Goal: Navigation & Orientation: Understand site structure

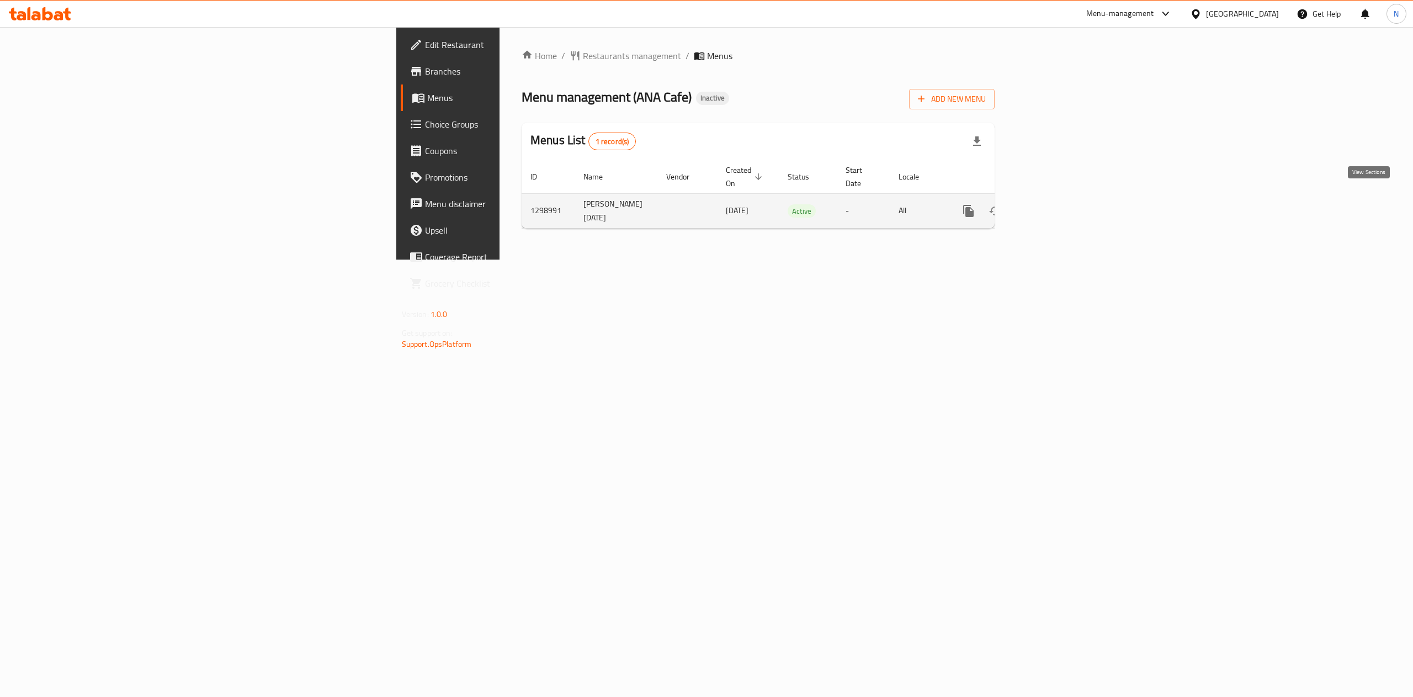
click at [1062, 198] on link "enhanced table" at bounding box center [1048, 211] width 27 height 27
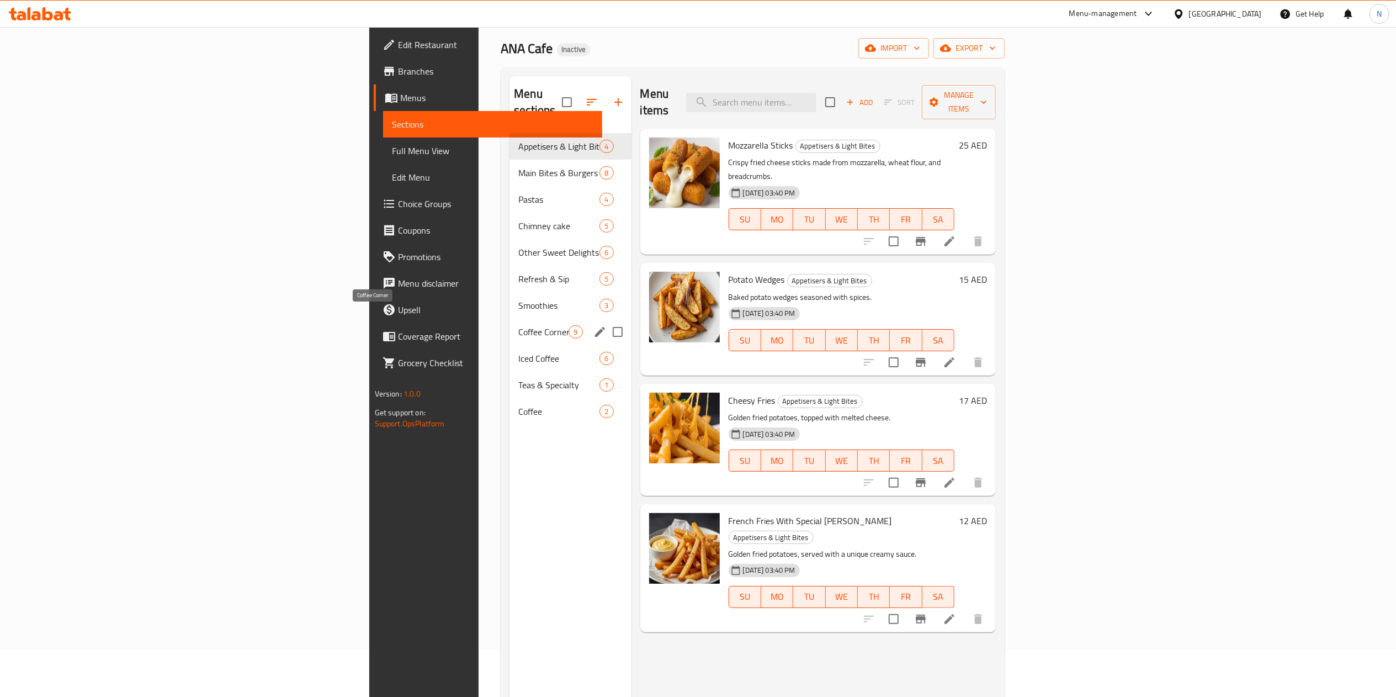
scroll to position [45, 0]
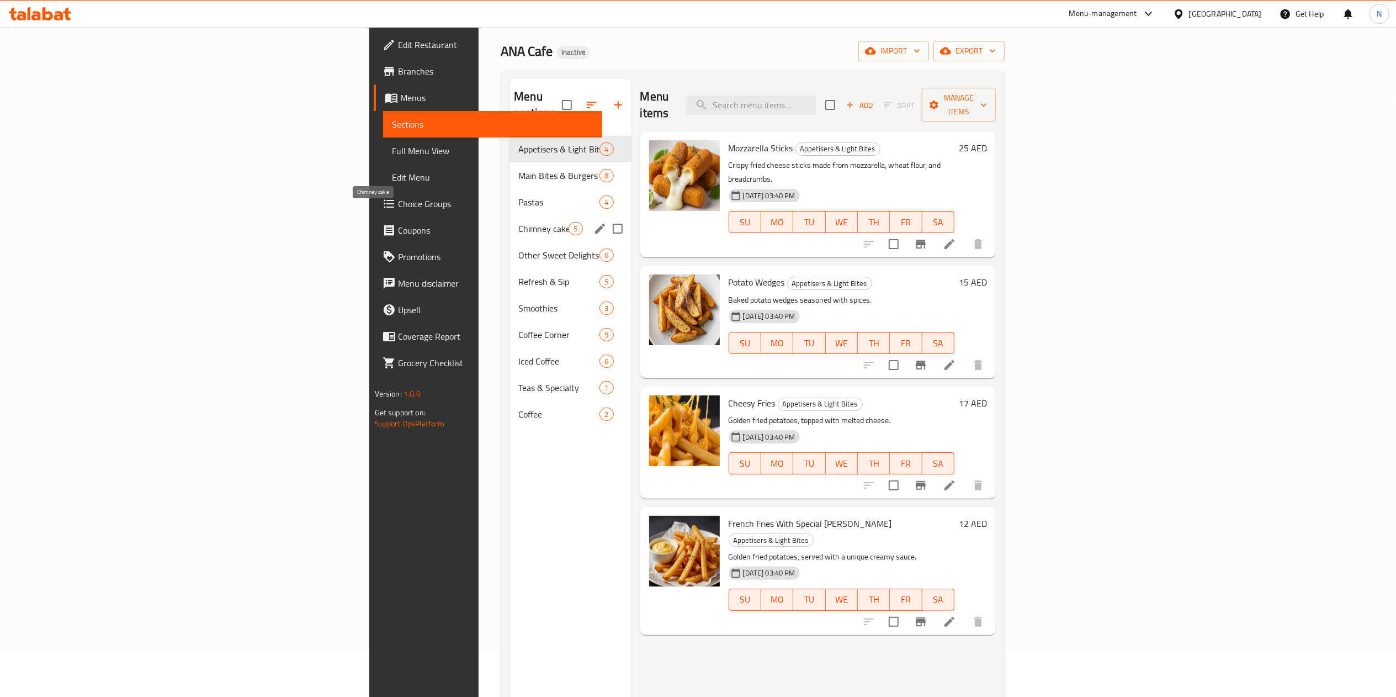
click at [518, 222] on span "Chimney cake" at bounding box center [543, 228] width 50 height 13
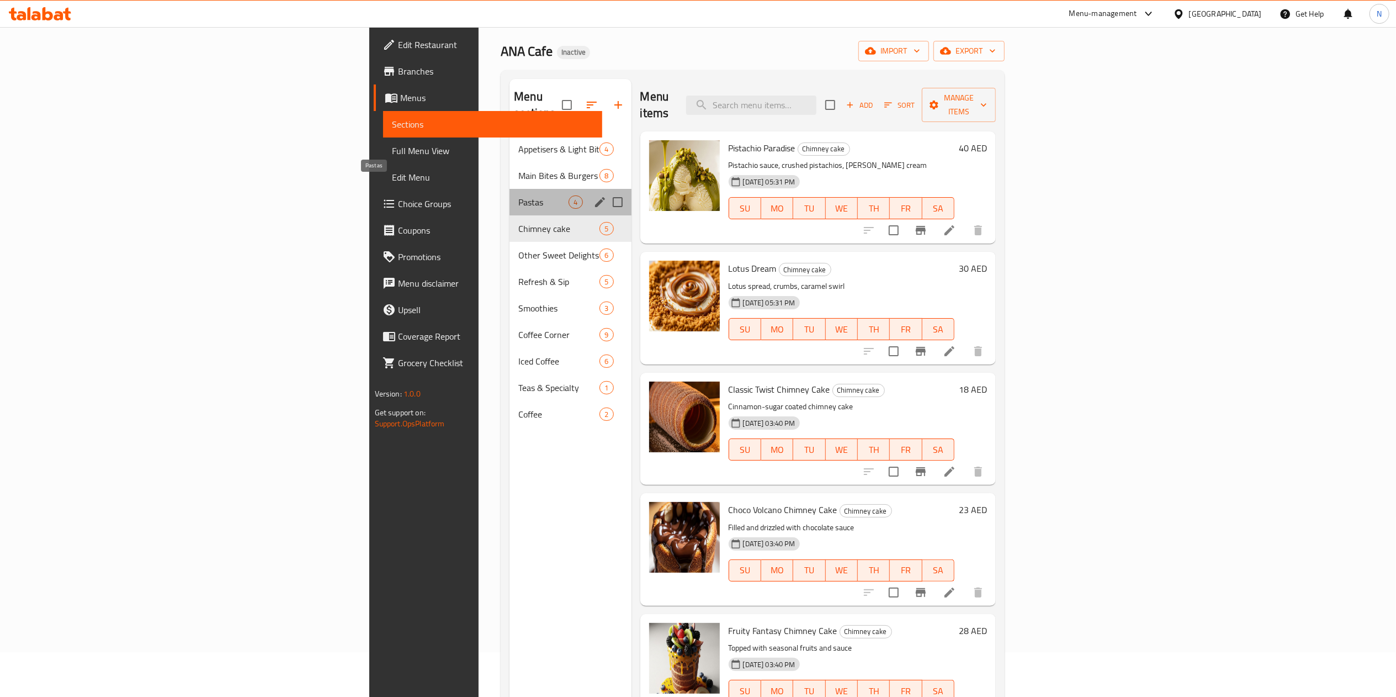
click at [518, 195] on span "Pastas" at bounding box center [543, 201] width 50 height 13
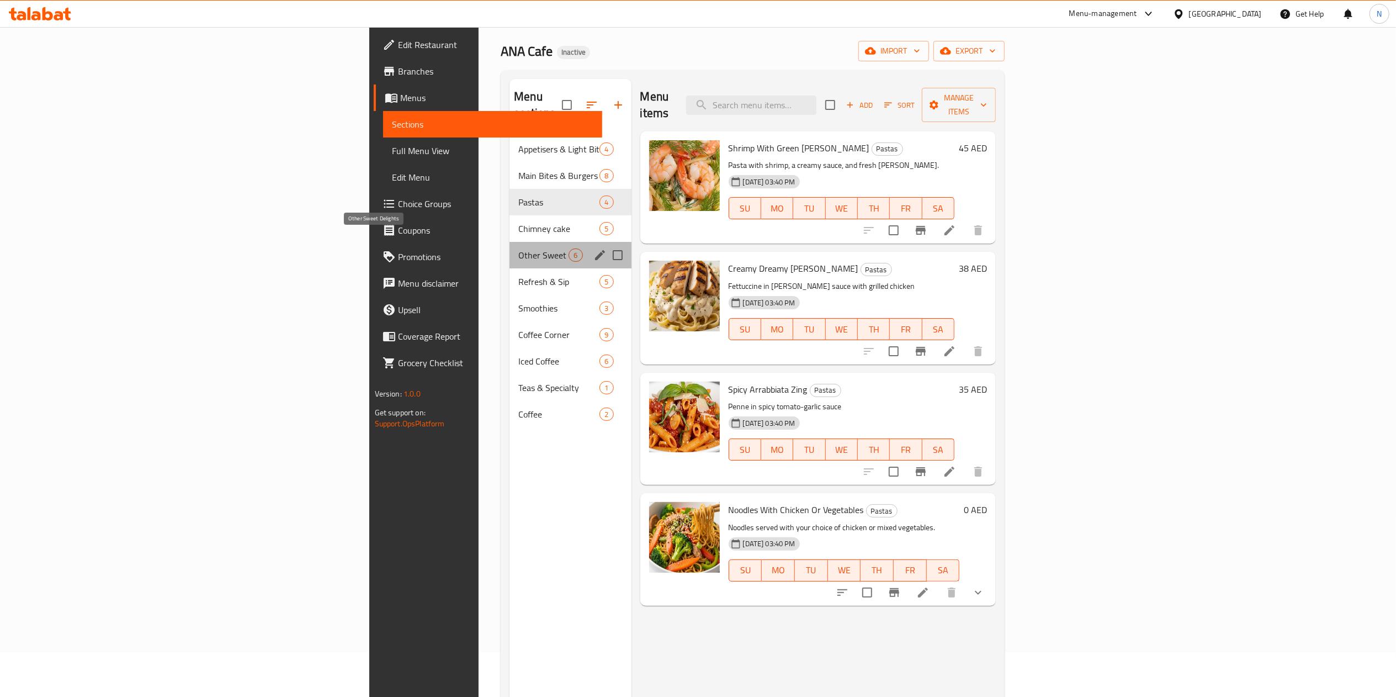
click at [518, 248] on span "Other Sweet Delights" at bounding box center [543, 254] width 50 height 13
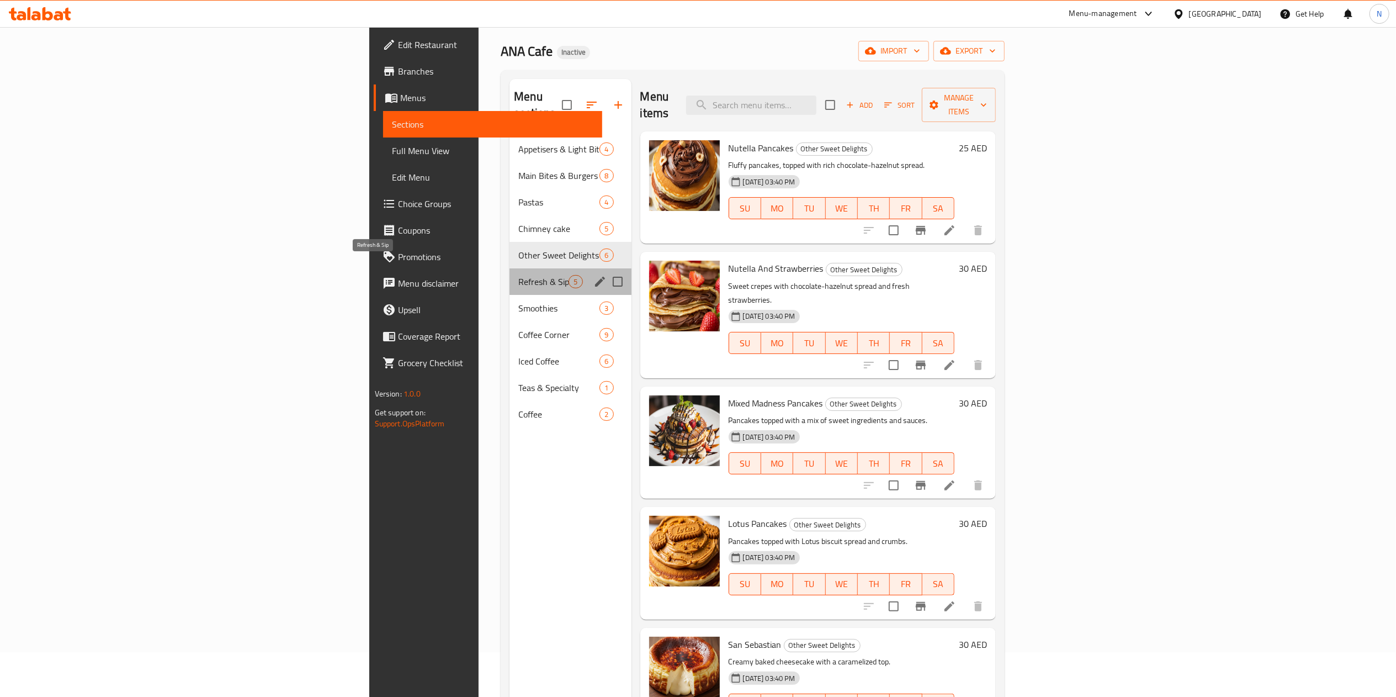
click at [518, 275] on span "Refresh & Sip" at bounding box center [543, 281] width 50 height 13
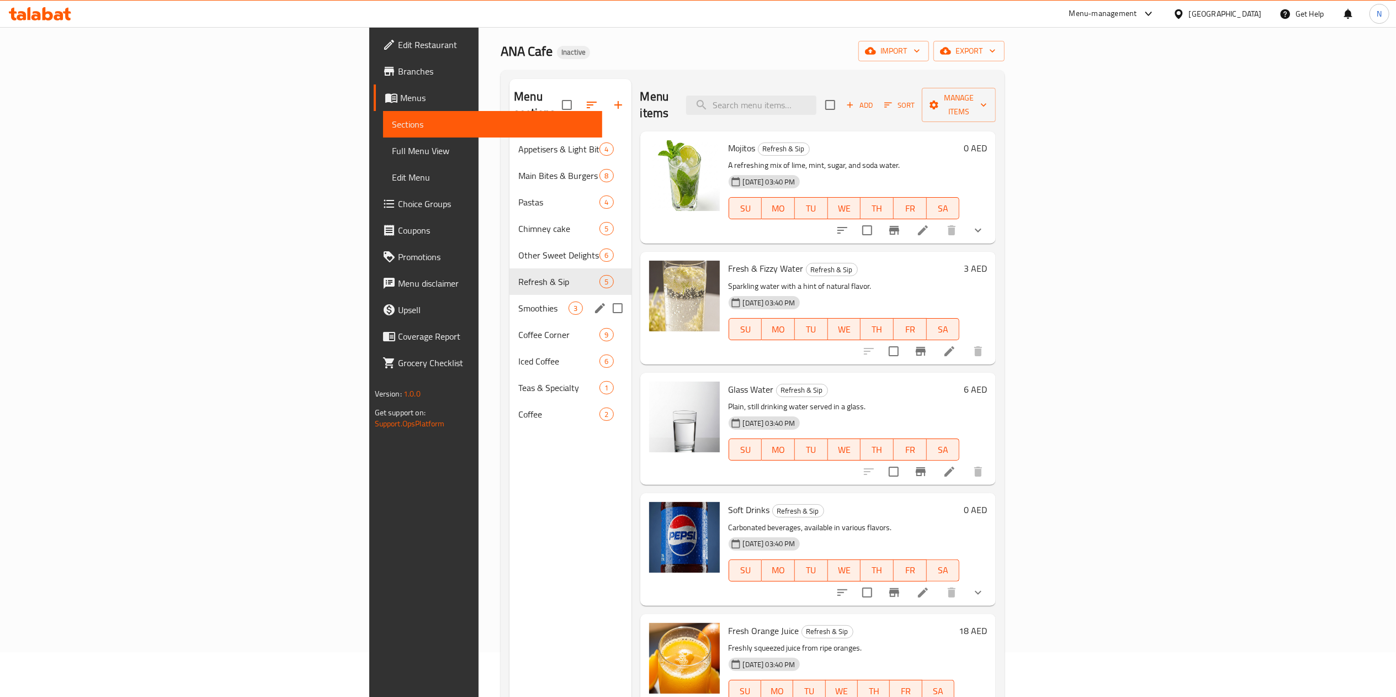
click at [510, 299] on div "Smoothies 3" at bounding box center [570, 308] width 121 height 27
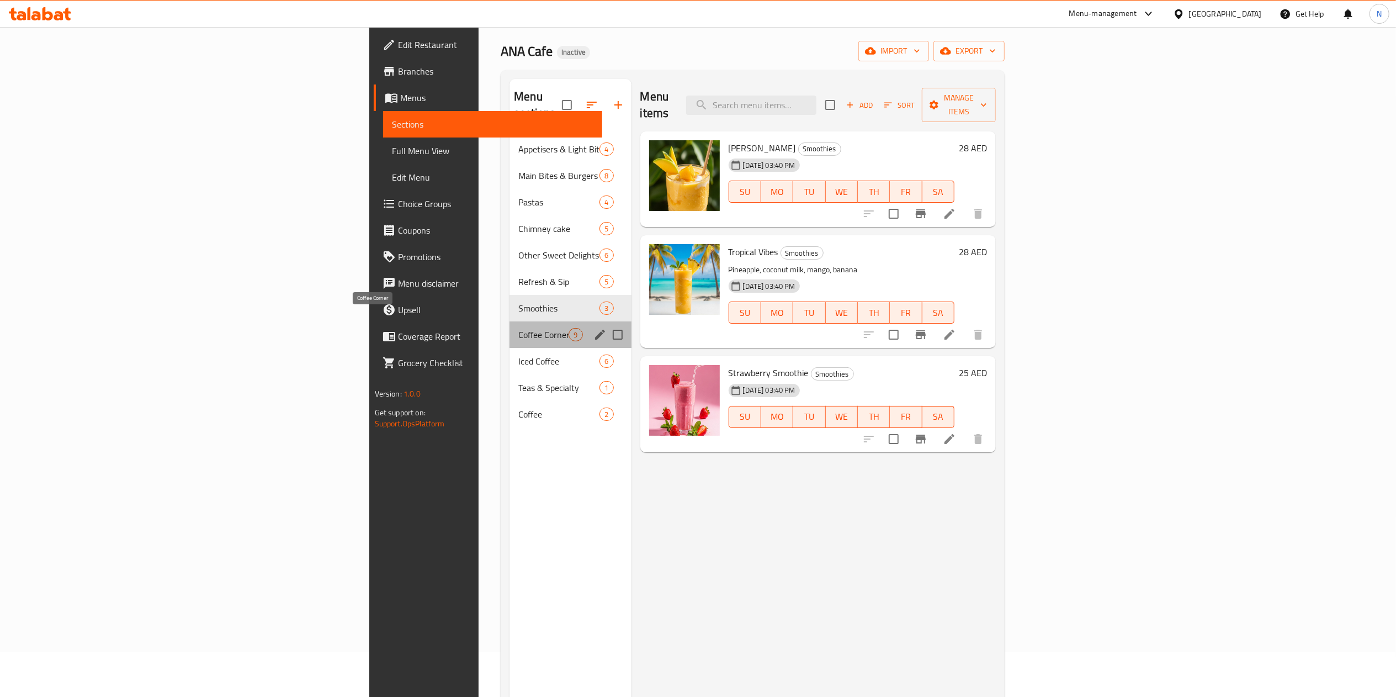
click at [518, 328] on span "Coffee Corner" at bounding box center [543, 334] width 50 height 13
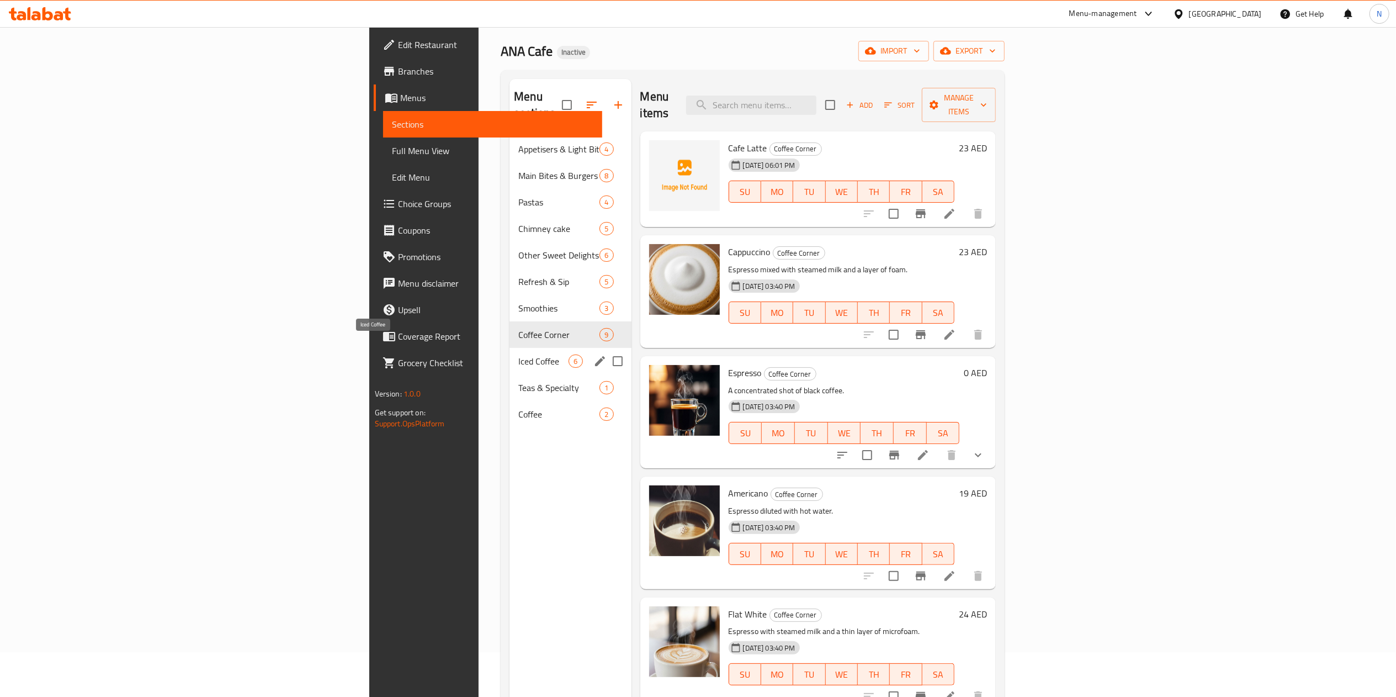
click at [518, 354] on span "Iced Coffee" at bounding box center [543, 360] width 50 height 13
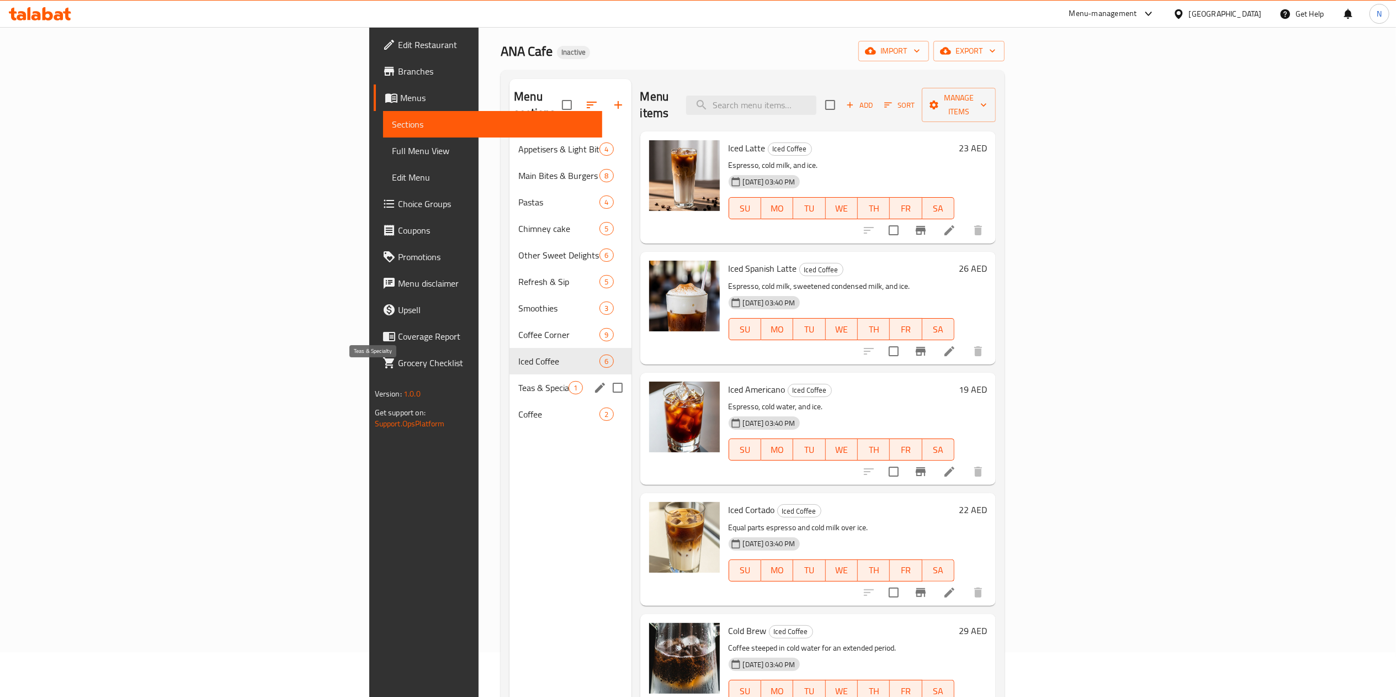
click at [518, 381] on span "Teas & Specialty" at bounding box center [543, 387] width 50 height 13
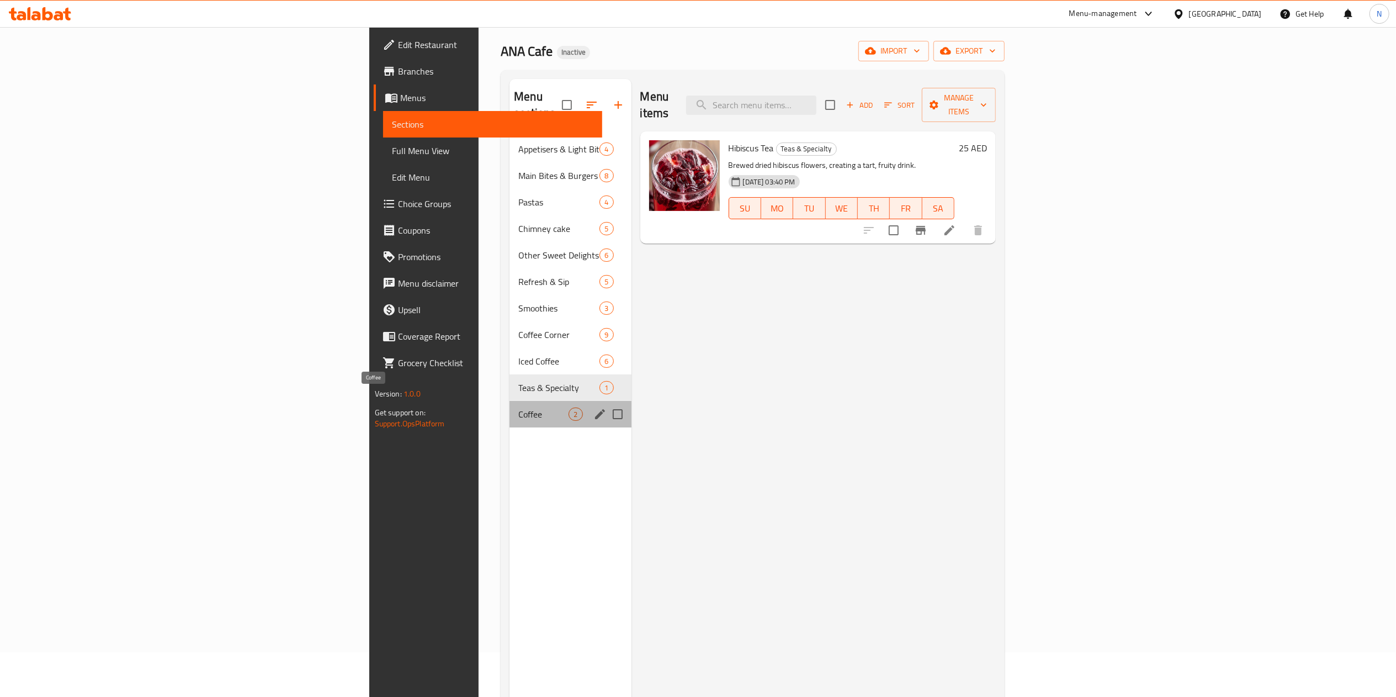
click at [518, 407] on span "Coffee" at bounding box center [543, 413] width 50 height 13
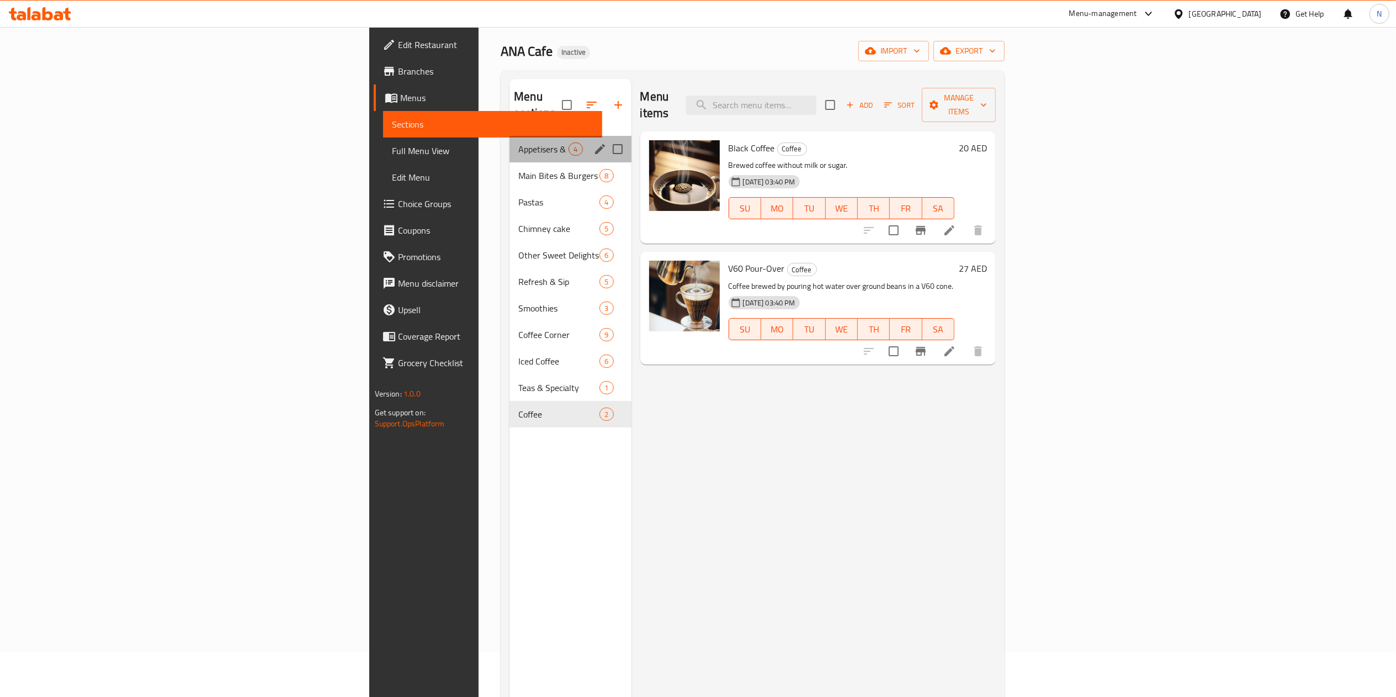
click at [510, 136] on div "Appetisers & Light Bites 4" at bounding box center [570, 149] width 121 height 27
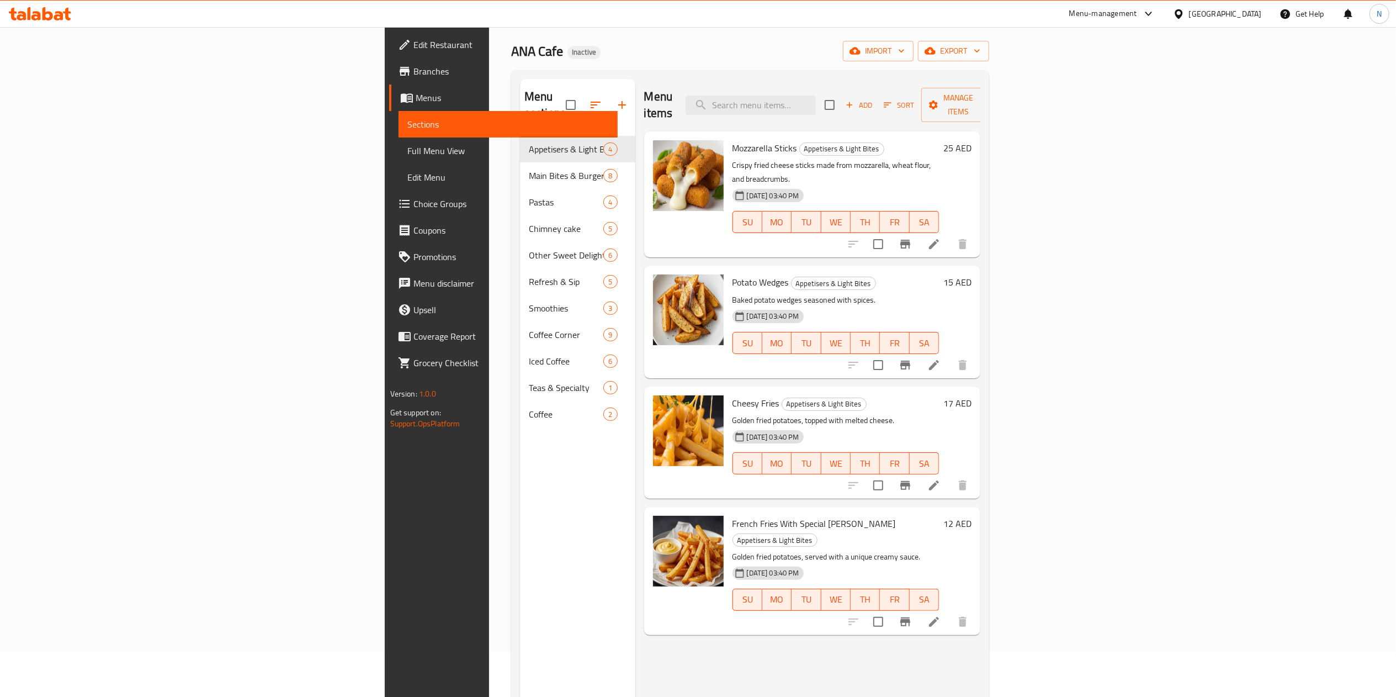
click at [414, 68] on span "Branches" at bounding box center [511, 71] width 195 height 13
